Goal: Information Seeking & Learning: Learn about a topic

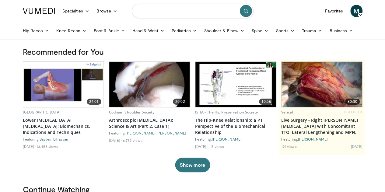
click at [173, 17] on input "Search topics, interventions" at bounding box center [193, 11] width 122 height 15
type input "**********"
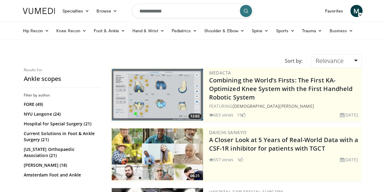
click at [170, 13] on input "**********" at bounding box center [193, 11] width 122 height 15
type input "**********"
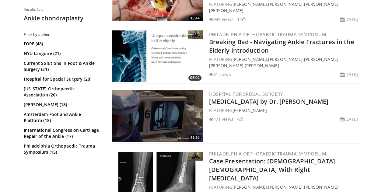
scroll to position [1115, 0]
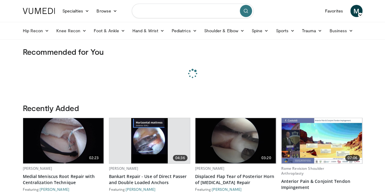
click at [147, 12] on input "Search topics, interventions" at bounding box center [193, 11] width 122 height 15
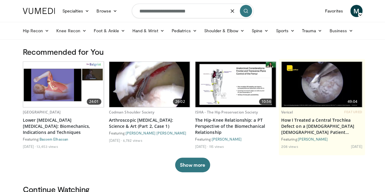
click at [192, 12] on input "**********" at bounding box center [193, 11] width 122 height 15
type input "**********"
click at [243, 12] on icon "submit" at bounding box center [245, 11] width 5 height 5
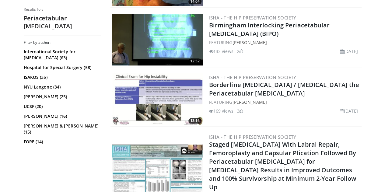
scroll to position [300, 0]
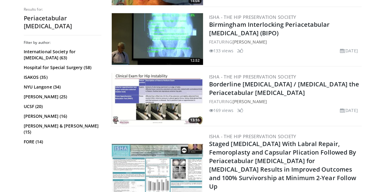
click at [168, 99] on img at bounding box center [157, 99] width 91 height 52
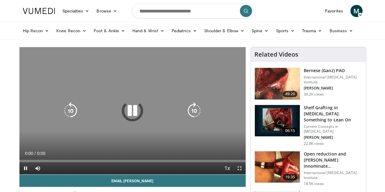
click at [133, 112] on icon "Video Player" at bounding box center [132, 110] width 17 height 17
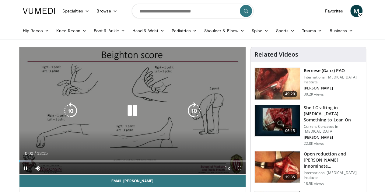
click at [131, 114] on icon "Video Player" at bounding box center [132, 110] width 17 height 17
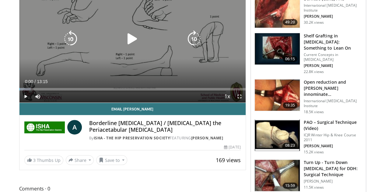
scroll to position [72, 0]
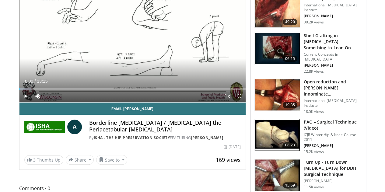
drag, startPoint x: 266, startPoint y: 113, endPoint x: 287, endPoint y: 111, distance: 21.1
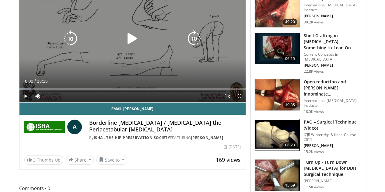
click at [153, 19] on div "10 seconds Tap to unmute" at bounding box center [132, 38] width 226 height 127
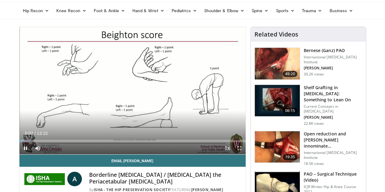
scroll to position [20, 0]
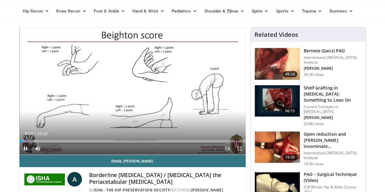
click at [245, 154] on span "Video Player" at bounding box center [239, 148] width 12 height 12
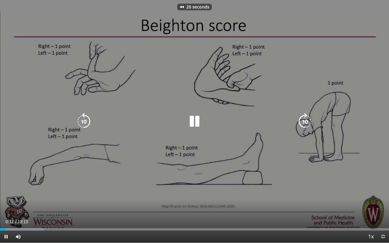
click at [198, 124] on icon "Video Player" at bounding box center [194, 121] width 17 height 17
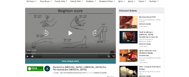
scroll to position [29, 0]
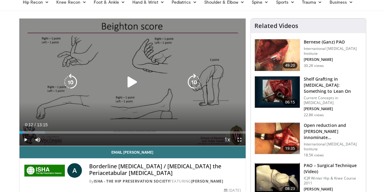
click at [117, 88] on div "Video Player" at bounding box center [132, 82] width 136 height 12
click at [124, 89] on icon "Video Player" at bounding box center [132, 82] width 17 height 17
click at [133, 89] on icon "Video Player" at bounding box center [132, 82] width 17 height 17
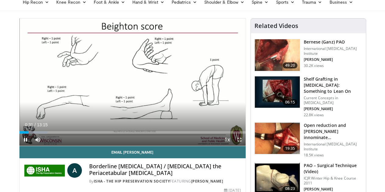
click at [245, 146] on span "Video Player" at bounding box center [239, 139] width 12 height 12
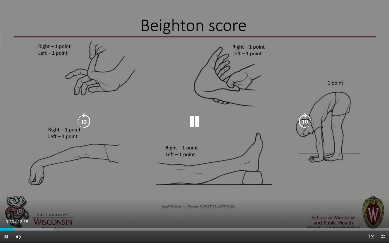
click at [191, 118] on icon "Video Player" at bounding box center [194, 121] width 17 height 17
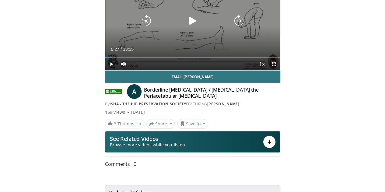
scroll to position [0, 0]
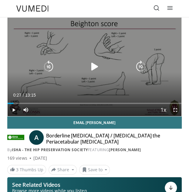
click at [73, 85] on div "20 seconds Tap to unmute" at bounding box center [95, 67] width 174 height 98
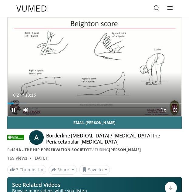
click at [176, 110] on span "Video Player" at bounding box center [176, 110] width 12 height 12
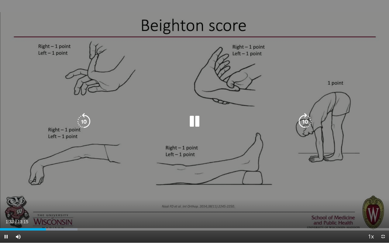
click at [197, 122] on icon "Video Player" at bounding box center [194, 121] width 17 height 17
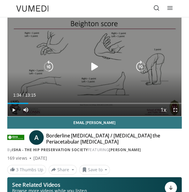
click at [101, 63] on div "Video Player" at bounding box center [95, 67] width 105 height 12
click at [97, 64] on icon "Video Player" at bounding box center [94, 67] width 12 height 12
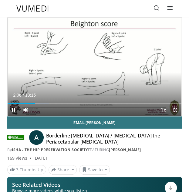
click at [177, 109] on video-js "**********" at bounding box center [95, 67] width 174 height 98
drag, startPoint x: 177, startPoint y: 109, endPoint x: 178, endPoint y: 145, distance: 36.8
click at [177, 109] on span "Video Player" at bounding box center [176, 110] width 12 height 12
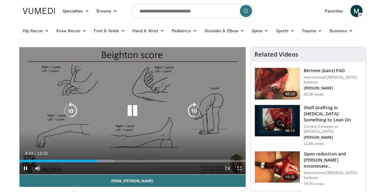
click at [133, 119] on icon "Video Player" at bounding box center [132, 110] width 17 height 17
click at [124, 109] on icon "Video Player" at bounding box center [132, 110] width 17 height 17
drag, startPoint x: 130, startPoint y: 118, endPoint x: 129, endPoint y: 98, distance: 20.1
click at [129, 98] on div "20 seconds Tap to unmute" at bounding box center [132, 110] width 226 height 127
click at [124, 112] on icon "Video Player" at bounding box center [132, 110] width 17 height 17
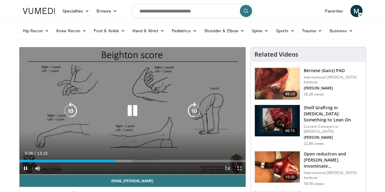
click at [128, 111] on icon "Video Player" at bounding box center [132, 110] width 17 height 17
click at [126, 109] on icon "Video Player" at bounding box center [132, 110] width 17 height 17
click at [70, 101] on div "20 seconds Tap to unmute" at bounding box center [132, 110] width 226 height 127
click at [62, 116] on icon "Video Player" at bounding box center [70, 110] width 17 height 17
click at [168, 117] on div "Video Player" at bounding box center [132, 111] width 136 height 12
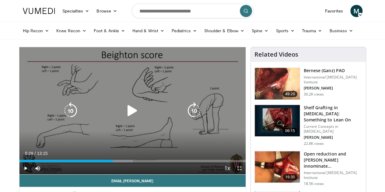
click at [126, 113] on icon "Video Player" at bounding box center [132, 110] width 17 height 17
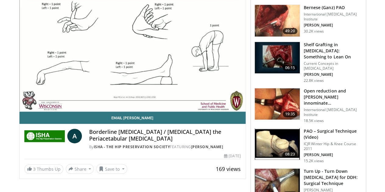
scroll to position [63, 0]
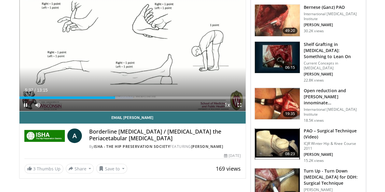
click at [244, 111] on span "Video Player" at bounding box center [239, 105] width 12 height 12
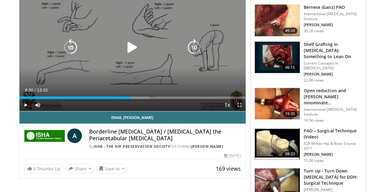
click at [120, 43] on div "10 seconds Tap to unmute" at bounding box center [132, 47] width 226 height 127
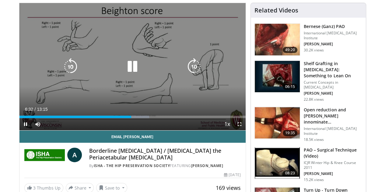
scroll to position [44, 0]
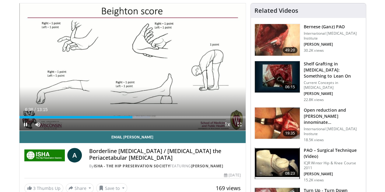
click at [245, 130] on span "Video Player" at bounding box center [239, 124] width 12 height 12
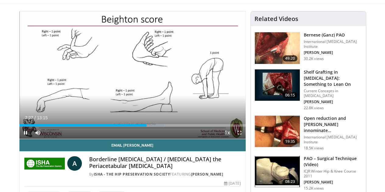
scroll to position [35, 0]
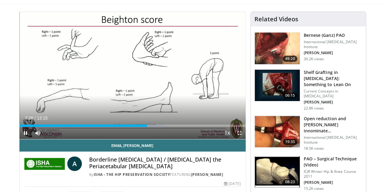
click at [245, 139] on span "Video Player" at bounding box center [239, 133] width 12 height 12
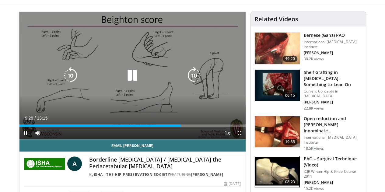
click at [197, 84] on icon "Video Player" at bounding box center [193, 75] width 17 height 17
click at [124, 80] on icon "Video Player" at bounding box center [132, 75] width 17 height 17
click at [167, 81] on div "Video Player" at bounding box center [132, 75] width 136 height 12
click at [129, 79] on icon "Video Player" at bounding box center [132, 75] width 17 height 17
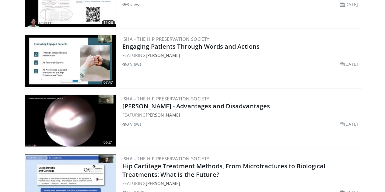
scroll to position [584, 0]
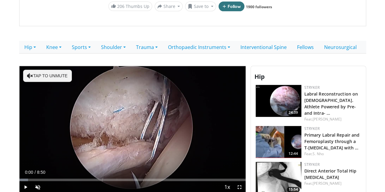
scroll to position [140, 0]
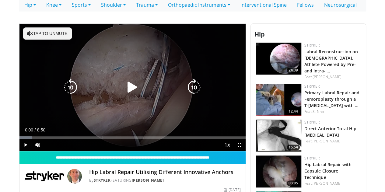
click at [127, 92] on icon "Video Player" at bounding box center [132, 87] width 17 height 17
click at [25, 29] on button "Tap to unmute" at bounding box center [47, 33] width 49 height 12
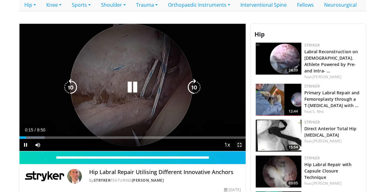
drag, startPoint x: 244, startPoint y: 158, endPoint x: 244, endPoint y: 195, distance: 36.8
click at [244, 151] on span "Video Player" at bounding box center [239, 145] width 12 height 12
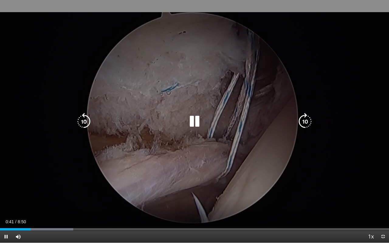
click at [309, 117] on icon "Video Player" at bounding box center [305, 121] width 17 height 17
click at [86, 126] on icon "Video Player" at bounding box center [83, 121] width 17 height 17
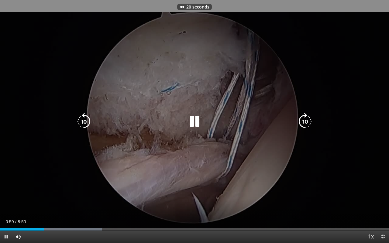
click at [86, 126] on icon "Video Player" at bounding box center [83, 121] width 17 height 17
click at [84, 115] on icon "Video Player" at bounding box center [83, 121] width 17 height 17
click at [307, 124] on icon "Video Player" at bounding box center [305, 121] width 17 height 17
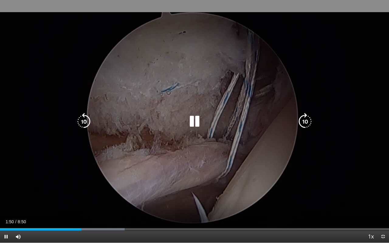
click at [84, 122] on icon "Video Player" at bounding box center [83, 121] width 17 height 17
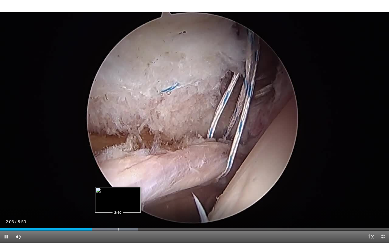
click at [118, 192] on div "Progress Bar" at bounding box center [118, 229] width 1 height 2
click at [112, 192] on div "Progress Bar" at bounding box center [112, 229] width 1 height 2
click at [106, 192] on div "Progress Bar" at bounding box center [105, 229] width 1 height 2
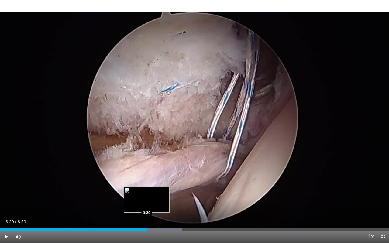
click at [147, 192] on div "Progress Bar" at bounding box center [147, 229] width 1 height 2
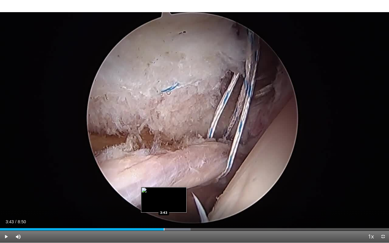
click at [164, 192] on div "Progress Bar" at bounding box center [164, 229] width 1 height 2
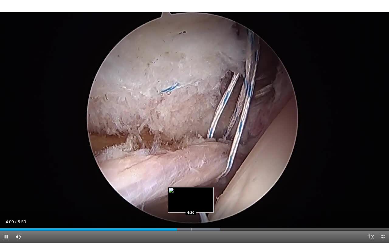
click at [191, 192] on div "Progress Bar" at bounding box center [191, 229] width 1 height 2
click at [204, 192] on div "Progress Bar" at bounding box center [204, 229] width 1 height 2
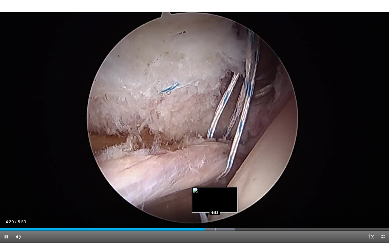
click at [215, 192] on div "Progress Bar" at bounding box center [215, 229] width 1 height 2
click at [207, 192] on div "Loaded : 67.25% 4:56 4:42" at bounding box center [194, 228] width 389 height 6
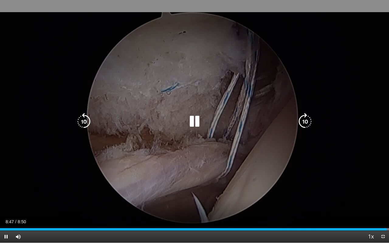
click at [186, 118] on icon "Video Player" at bounding box center [194, 121] width 17 height 17
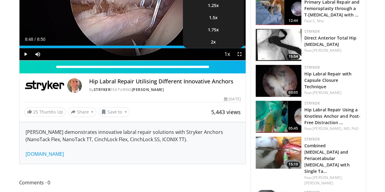
scroll to position [235, 0]
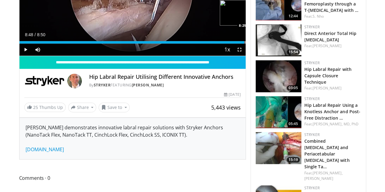
click at [256, 43] on div "Progress Bar" at bounding box center [256, 42] width 1 height 2
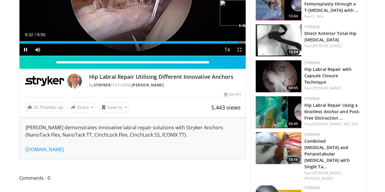
click at [245, 43] on div "Progress Bar" at bounding box center [245, 42] width 1 height 2
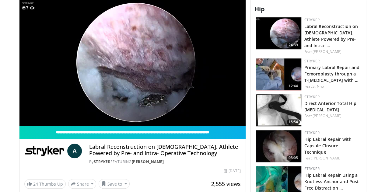
scroll to position [165, 0]
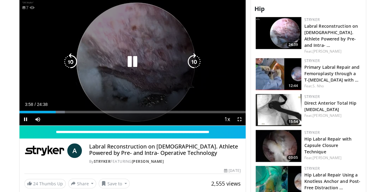
click at [133, 63] on icon "Video Player" at bounding box center [132, 61] width 17 height 17
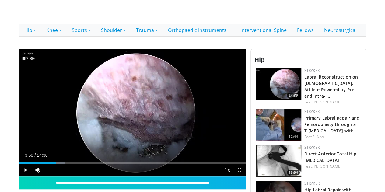
scroll to position [114, 0]
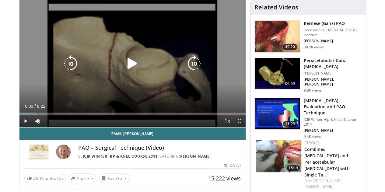
scroll to position [47, 0]
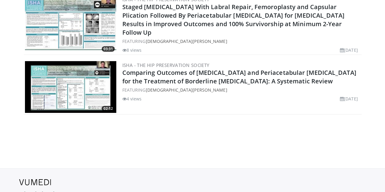
scroll to position [975, 0]
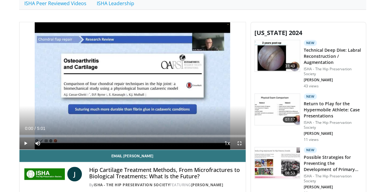
scroll to position [169, 0]
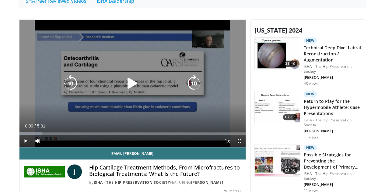
click at [146, 77] on div "Video Player" at bounding box center [132, 83] width 136 height 12
click at [124, 75] on icon "Video Player" at bounding box center [132, 83] width 17 height 17
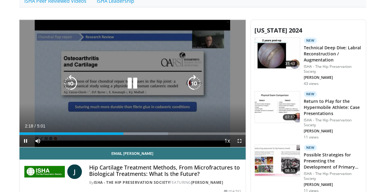
click at [127, 75] on icon "Video Player" at bounding box center [132, 83] width 17 height 17
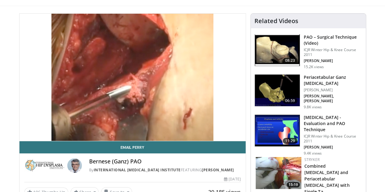
scroll to position [34, 0]
